Goal: Task Accomplishment & Management: Manage account settings

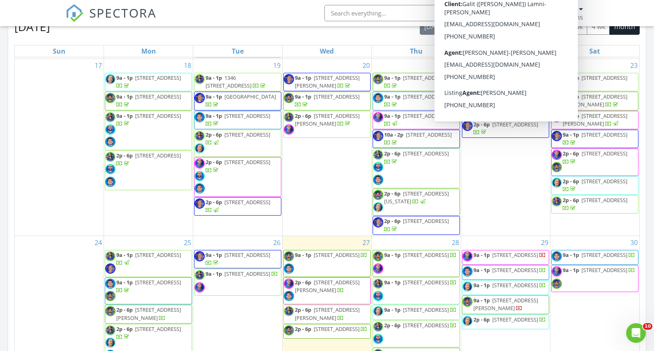
scroll to position [562, 0]
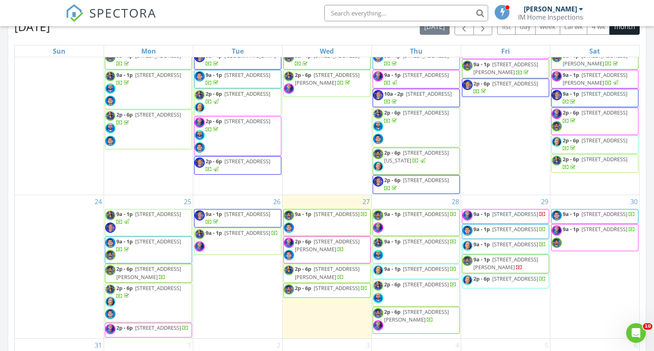
click at [415, 216] on span "17980 Rancho St, Los Angeles 91316" at bounding box center [426, 214] width 46 height 7
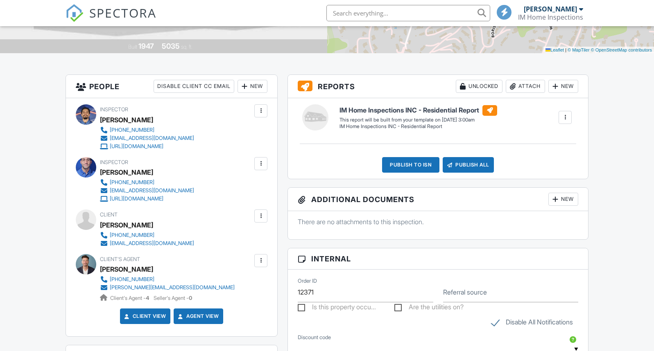
scroll to position [192, 0]
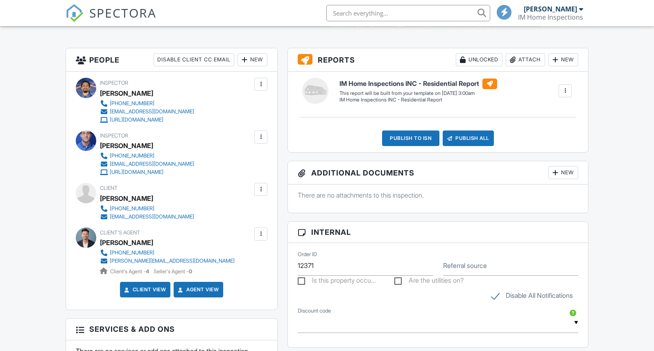
click at [260, 66] on div "New" at bounding box center [253, 59] width 30 height 13
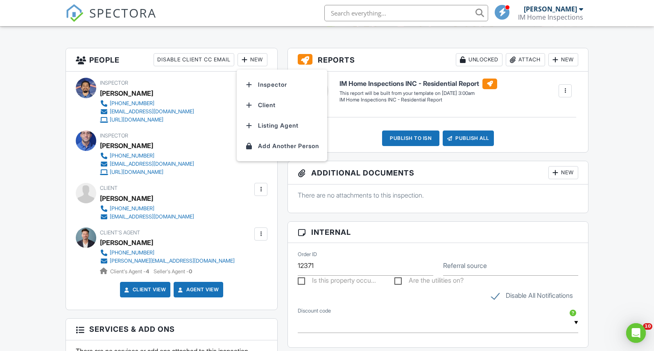
scroll to position [0, 0]
click at [265, 86] on li "Inspector" at bounding box center [282, 85] width 81 height 20
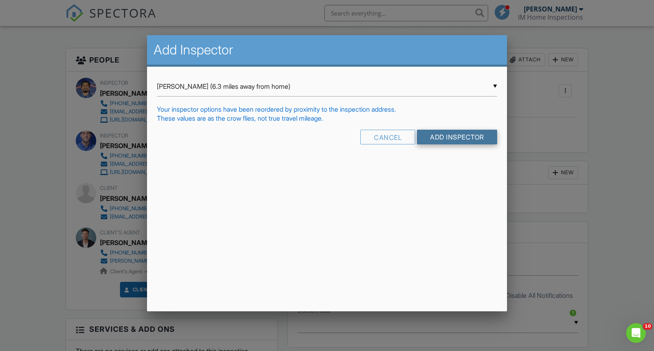
click at [444, 133] on input "Add Inspector" at bounding box center [457, 137] width 80 height 15
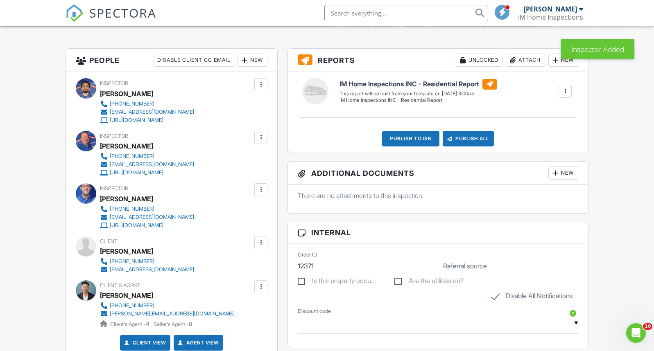
click at [563, 88] on div at bounding box center [565, 91] width 8 height 8
click at [548, 109] on li "Build Now" at bounding box center [549, 114] width 46 height 20
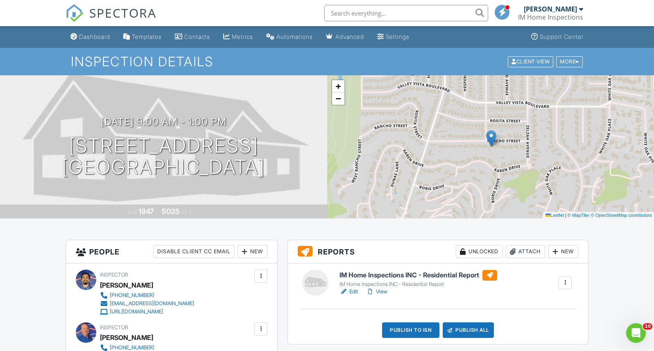
click at [351, 290] on link "Edit" at bounding box center [349, 292] width 18 height 8
